Goal: Transaction & Acquisition: Purchase product/service

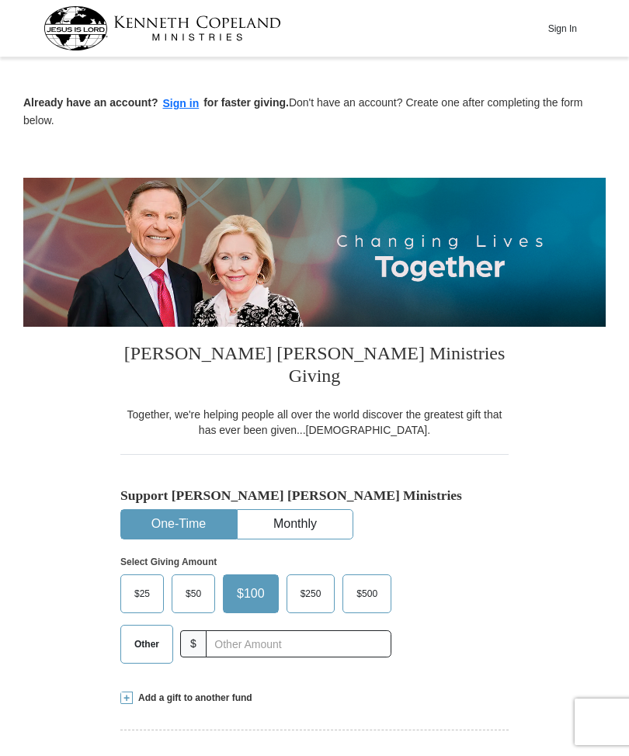
click at [175, 112] on button "Sign in" at bounding box center [181, 104] width 46 height 18
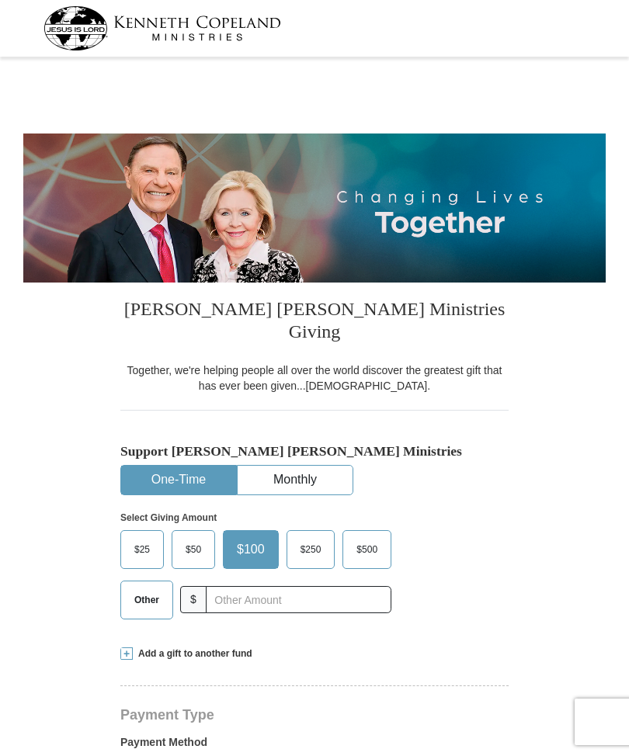
select select "[GEOGRAPHIC_DATA]"
click at [201, 538] on span "$50" at bounding box center [193, 549] width 31 height 23
click at [0, 0] on input "$50" at bounding box center [0, 0] width 0 height 0
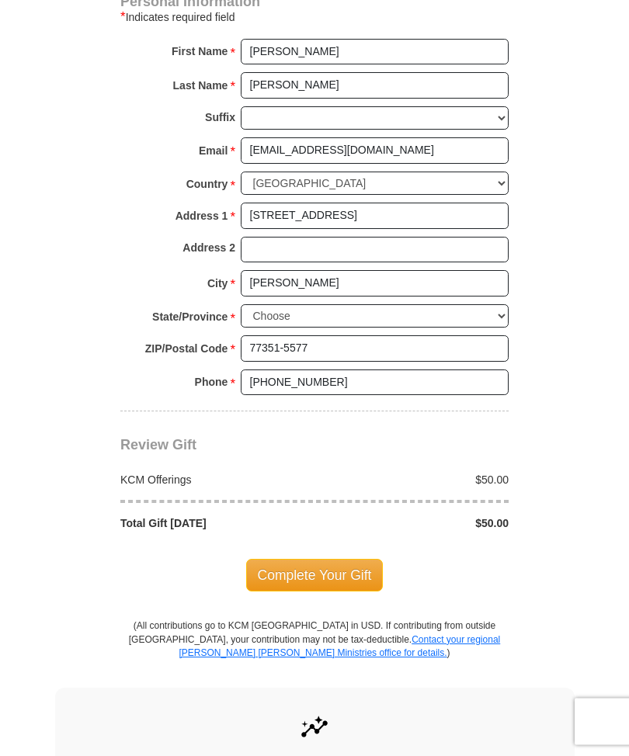
scroll to position [992, 0]
click at [318, 559] on span "Complete Your Gift" at bounding box center [314, 575] width 137 height 33
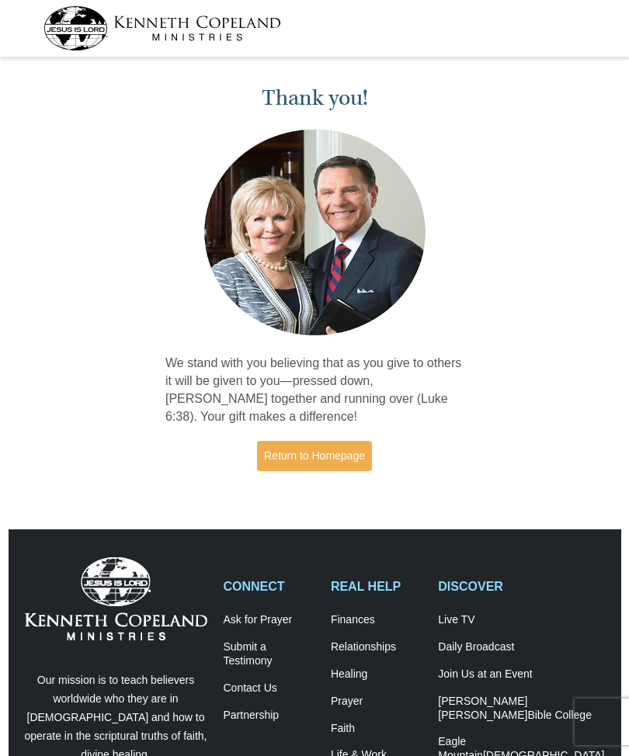
click at [205, 37] on img at bounding box center [162, 28] width 238 height 44
